Goal: Answer question/provide support

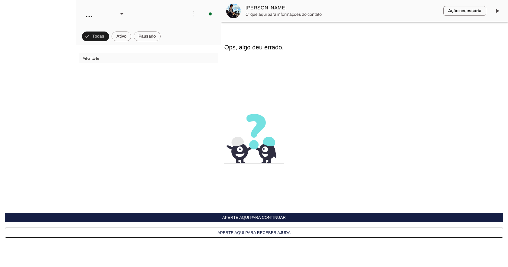
scroll to position [104, 0]
click at [250, 216] on button "Aperte aqui para continuar" at bounding box center [254, 216] width 499 height 9
click at [250, 217] on button "Aperte aqui para continuar" at bounding box center [254, 216] width 499 height 9
click at [249, 216] on button "Aperte aqui para continuar" at bounding box center [254, 216] width 499 height 9
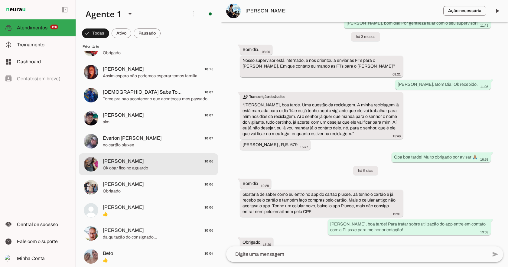
scroll to position [666, 0]
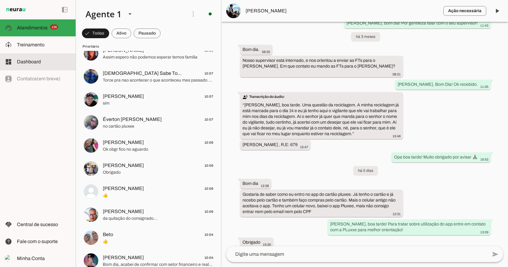
click at [38, 61] on span "Dashboard" at bounding box center [29, 61] width 24 height 5
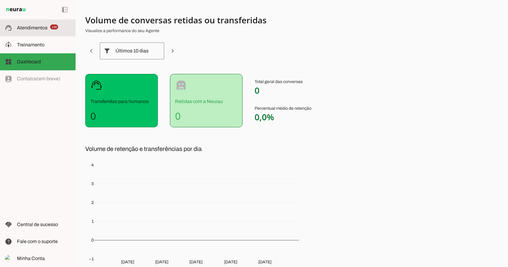
click at [52, 27] on span "126" at bounding box center [54, 27] width 8 height 5
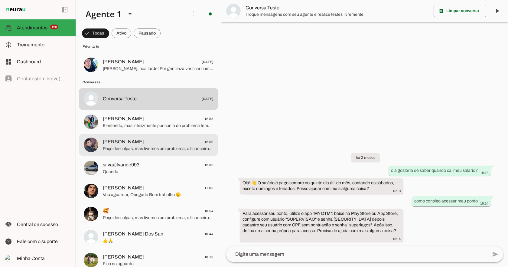
scroll to position [2935, 0]
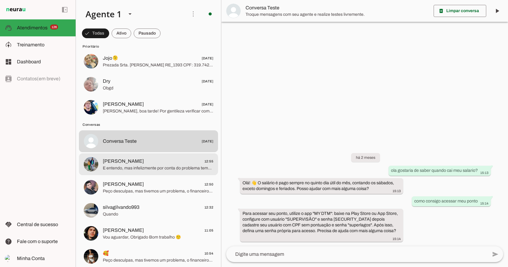
click at [120, 166] on span "E entendo, mas infelizmente por conta do problema temos que aguardar!" at bounding box center [158, 168] width 110 height 6
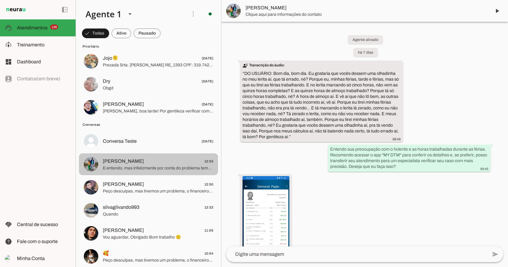
scroll to position [937, 0]
